Goal: Task Accomplishment & Management: Complete application form

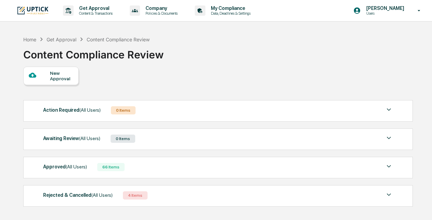
click at [56, 75] on div "New Approval" at bounding box center [61, 76] width 23 height 11
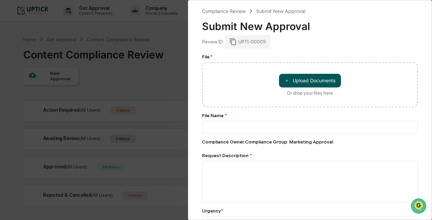
click at [288, 84] on button "＋ Upload Documents" at bounding box center [310, 81] width 62 height 14
type input "**********"
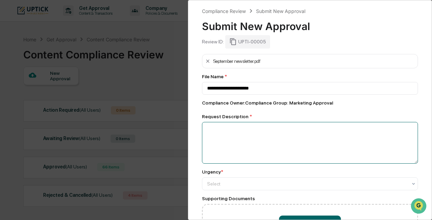
click at [244, 135] on textarea at bounding box center [310, 143] width 216 height 42
type textarea "**********"
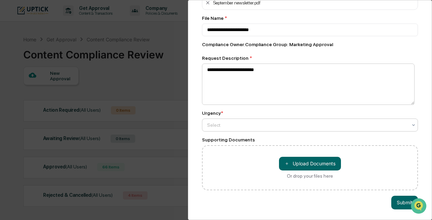
scroll to position [62, 0]
click at [249, 127] on div "Select" at bounding box center [307, 125] width 207 height 10
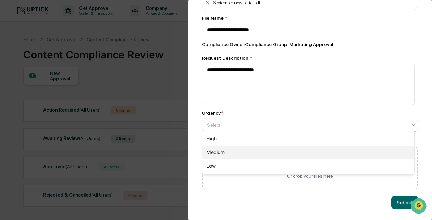
click at [247, 148] on div "Medium" at bounding box center [308, 153] width 212 height 14
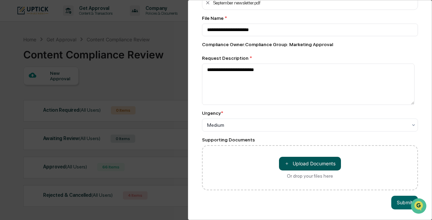
drag, startPoint x: 285, startPoint y: 159, endPoint x: 288, endPoint y: 164, distance: 5.4
click at [288, 164] on button "＋ Upload Documents" at bounding box center [310, 164] width 62 height 14
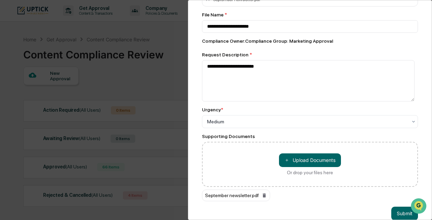
scroll to position [75, 0]
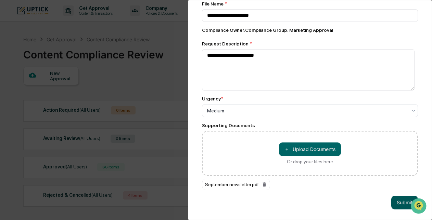
click at [399, 202] on button "Submit" at bounding box center [404, 203] width 27 height 14
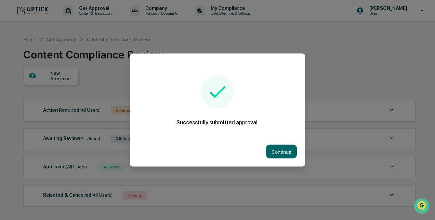
click at [284, 159] on div "Continue" at bounding box center [217, 152] width 175 height 30
click at [282, 154] on button "Continue" at bounding box center [281, 152] width 31 height 14
